Goal: Information Seeking & Learning: Learn about a topic

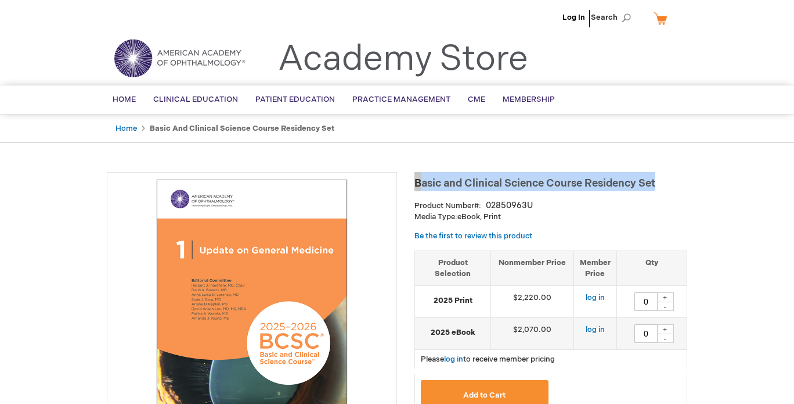
drag, startPoint x: 415, startPoint y: 181, endPoint x: 663, endPoint y: 184, distance: 248.6
click at [663, 184] on h1 "Basic and Clinical Science Course Residency Set" at bounding box center [551, 181] width 273 height 19
copy span "Basic and Clinical Science Course Residency Set"
